Goal: Check status

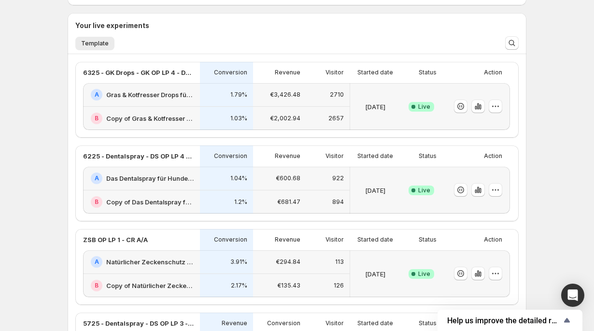
scroll to position [208, 0]
click at [479, 106] on icon "button" at bounding box center [478, 105] width 2 height 6
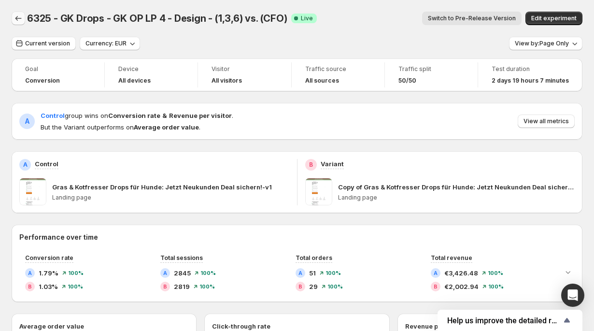
click at [20, 16] on icon "Back" at bounding box center [19, 19] width 10 height 10
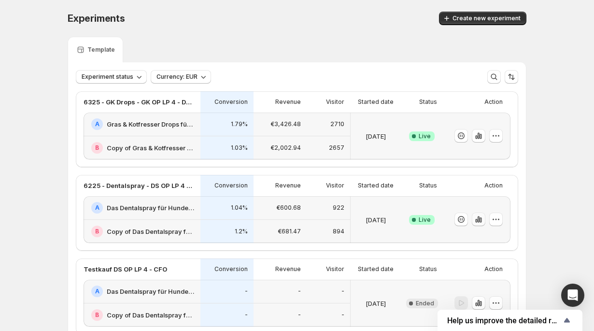
click at [481, 220] on icon "button" at bounding box center [479, 219] width 10 height 10
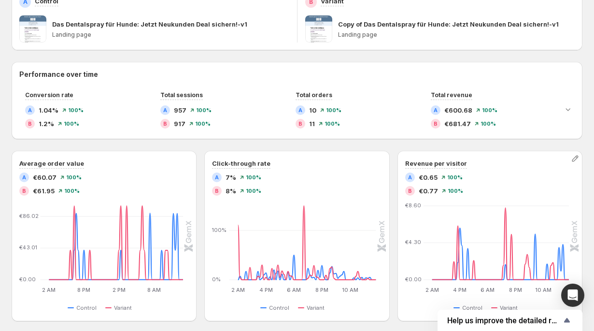
scroll to position [149, 0]
